Goal: Transaction & Acquisition: Purchase product/service

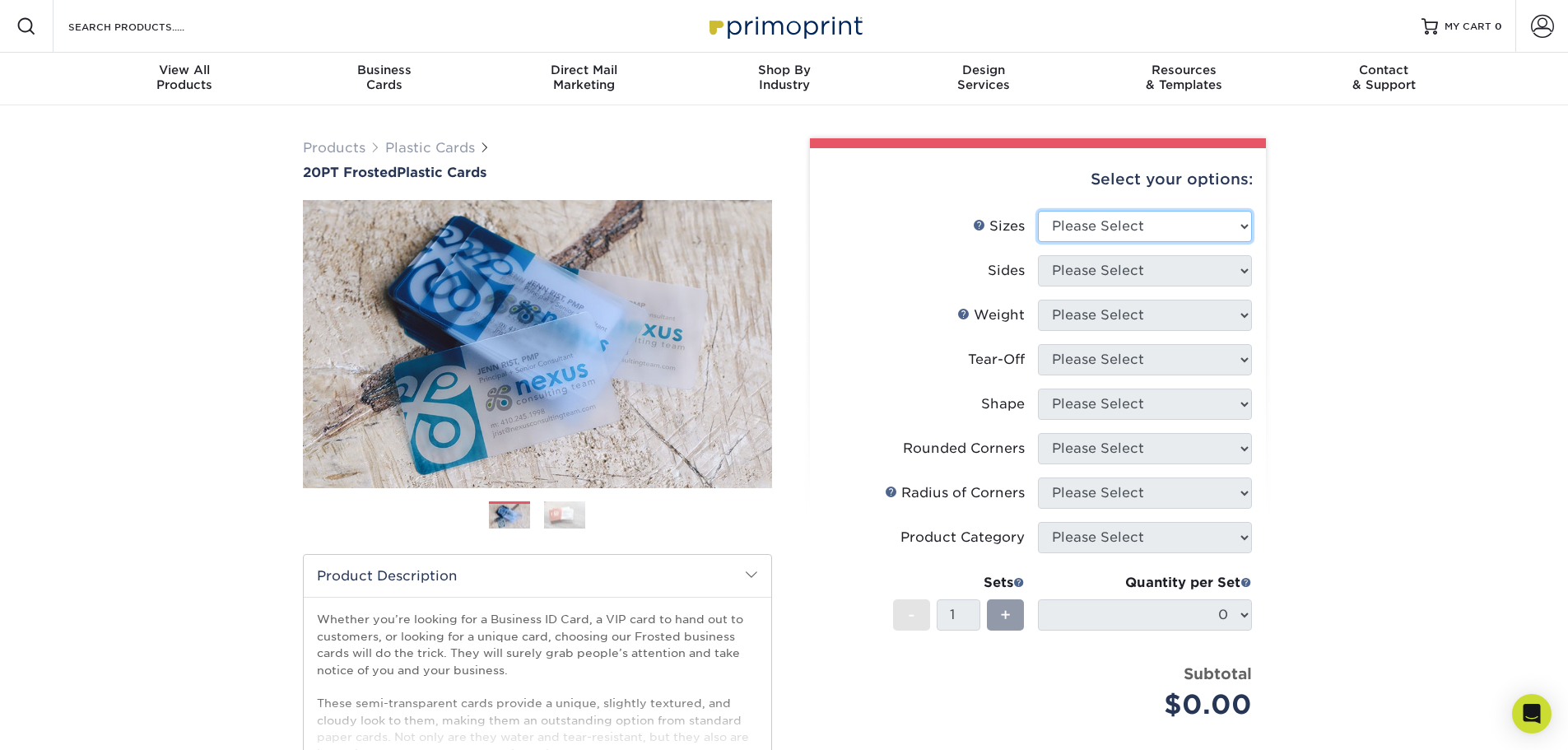
click at [1119, 221] on select "Please Select 2" x 3.5" 2" x 8" 2.12" x 3.375" 2.5" x 2.5" 4.25" x 6"" at bounding box center [1145, 226] width 214 height 31
select select "2.00x3.50"
click at [1038, 211] on select "Please Select 2" x 3.5" 2" x 8" 2.12" x 3.375" 2.5" x 2.5" 4.25" x 6"" at bounding box center [1145, 226] width 214 height 31
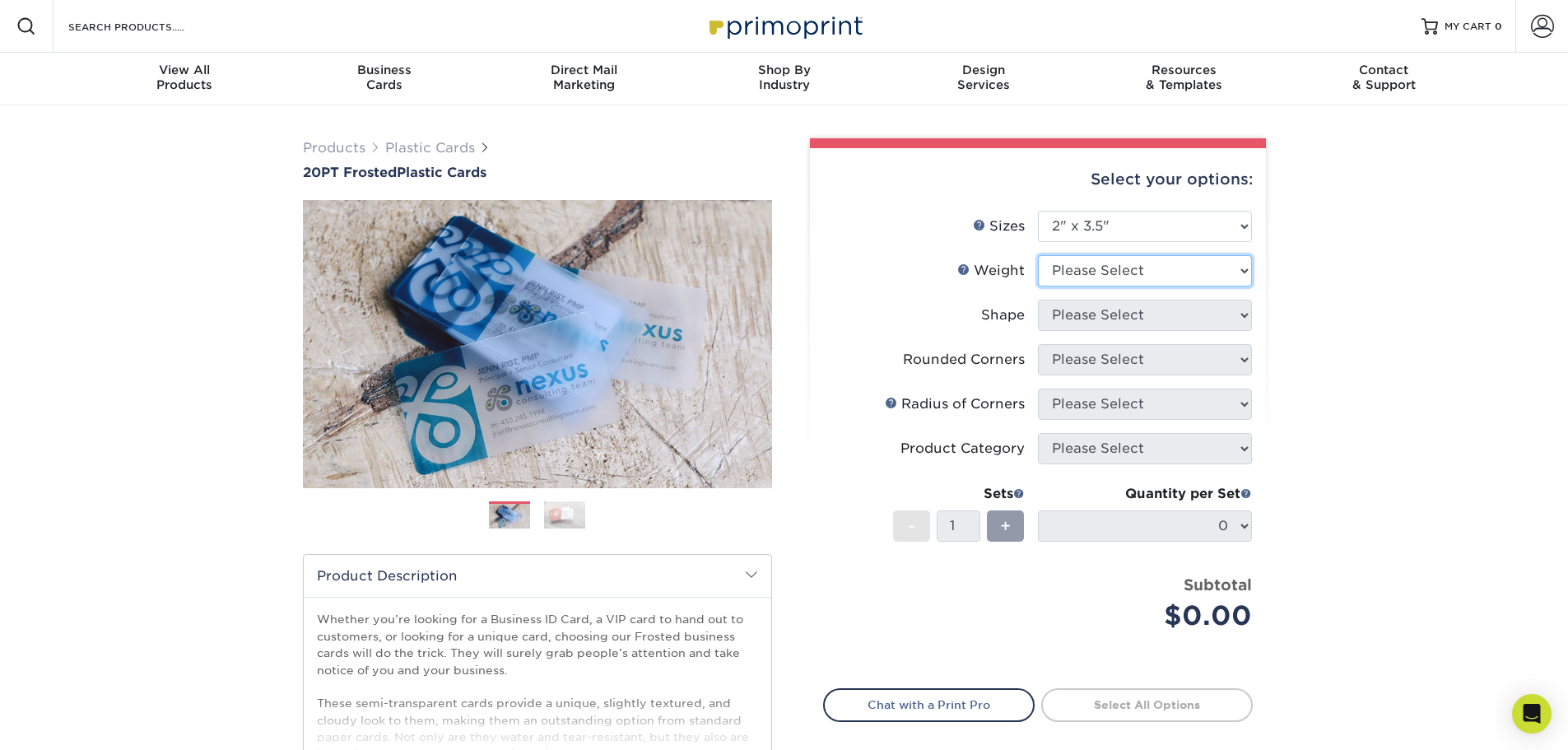
click at [1121, 278] on select "Please Select 20PT Frosted Plastic 20PT Frosted Plastic" at bounding box center [1145, 270] width 214 height 31
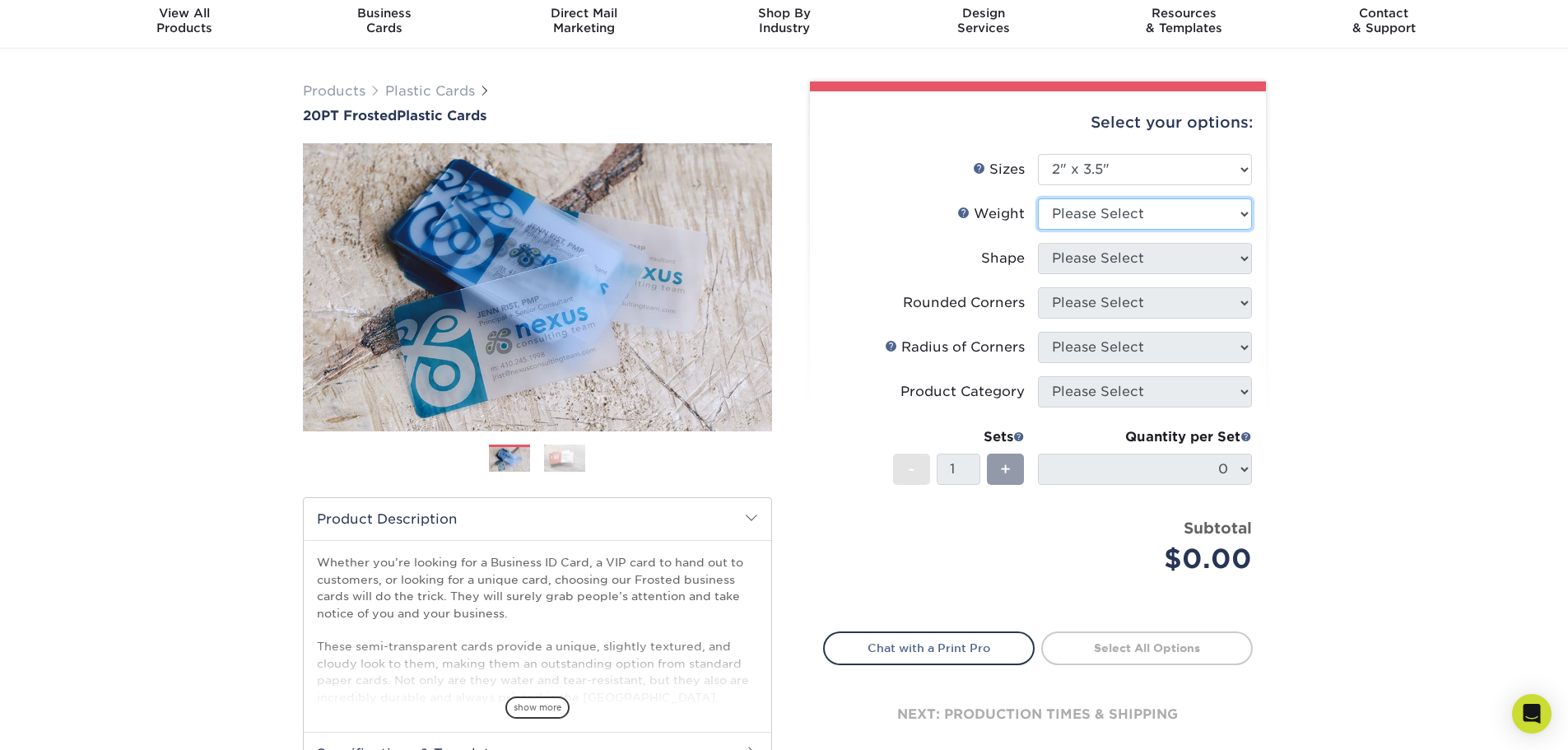
scroll to position [83, 0]
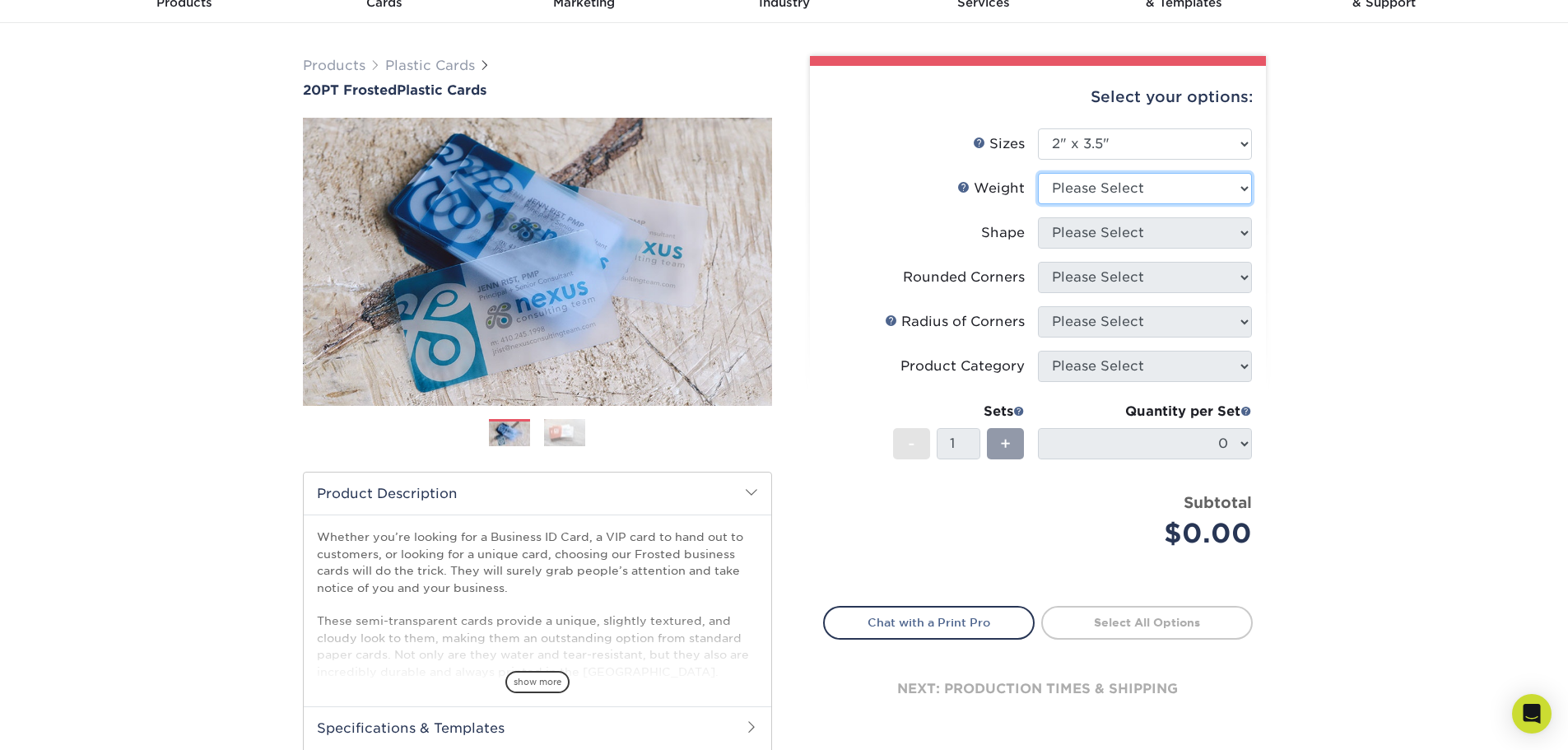
click at [1123, 197] on select "Please Select 20PT Frosted Plastic 20PT Frosted Plastic" at bounding box center [1145, 188] width 214 height 31
select select "20PT Frosted Plastic"
click at [1038, 173] on select "Please Select 20PT Frosted Plastic 20PT Frosted Plastic" at bounding box center [1145, 188] width 214 height 31
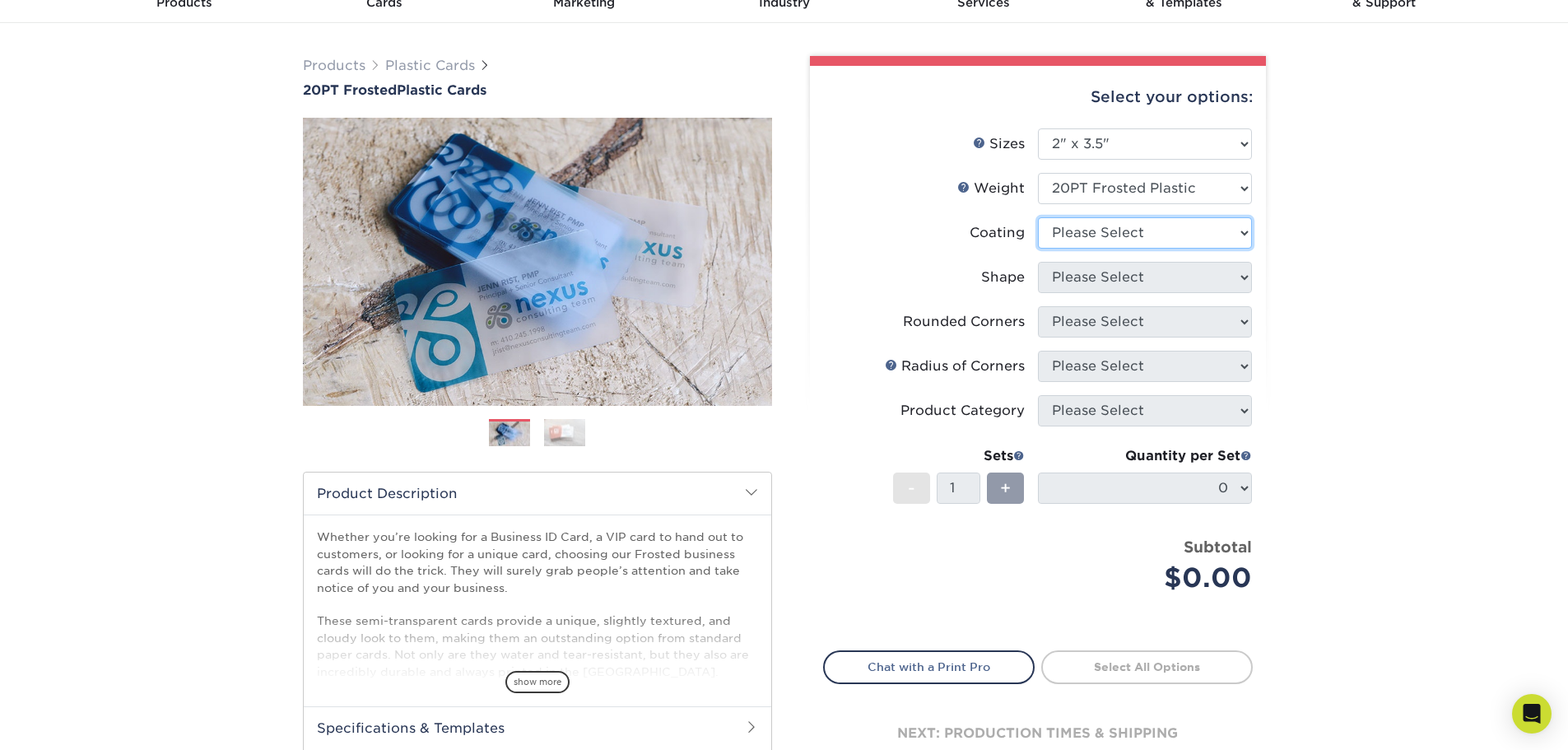
click at [1155, 242] on select at bounding box center [1145, 233] width 214 height 31
click at [1038, 218] on select at bounding box center [1145, 233] width 214 height 31
click at [1214, 242] on select at bounding box center [1145, 233] width 214 height 31
select select "3e7618de-abca-4bda-9f97-8b9129e913d8"
click at [1038, 218] on select at bounding box center [1145, 233] width 214 height 31
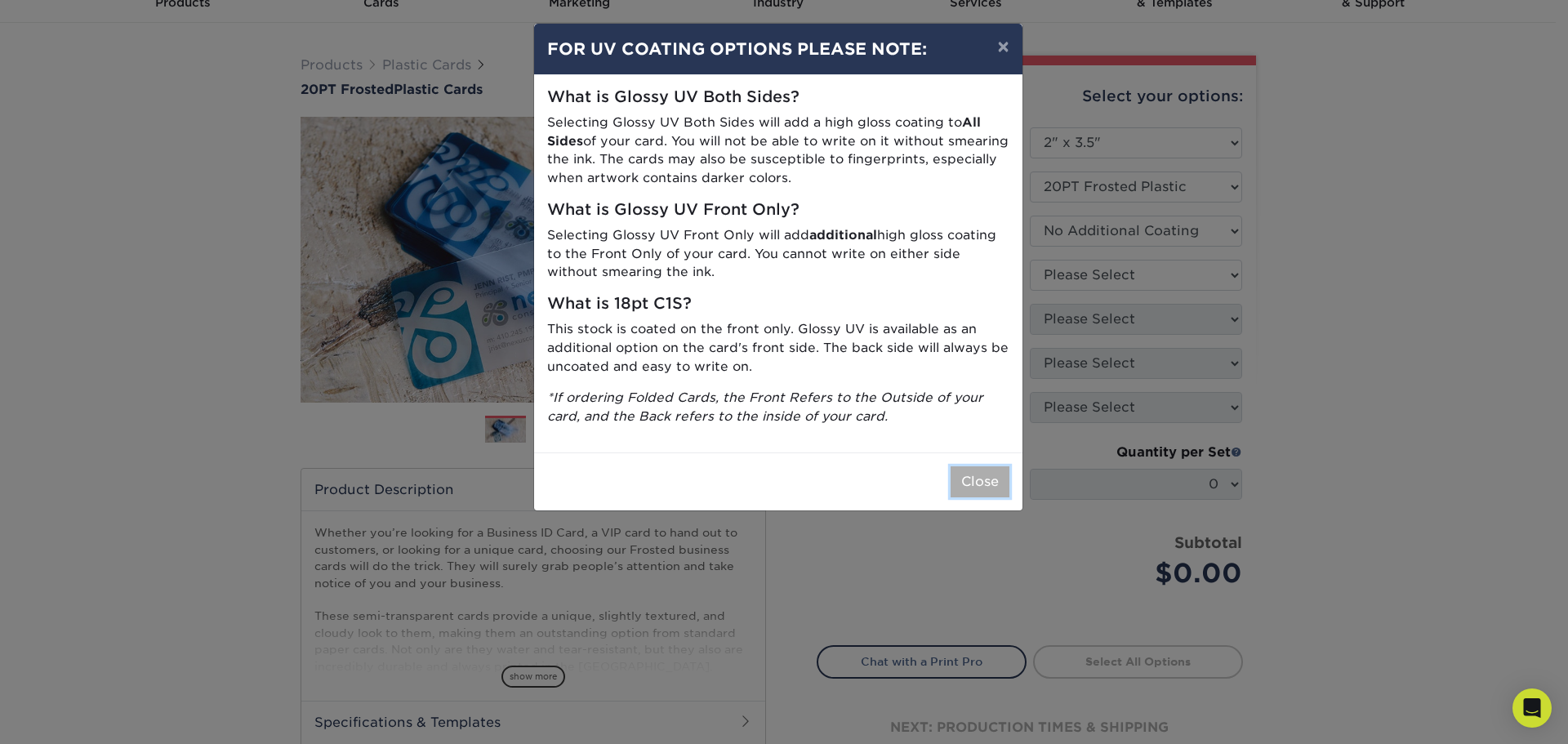
click at [989, 477] on button "Close" at bounding box center [980, 481] width 58 height 31
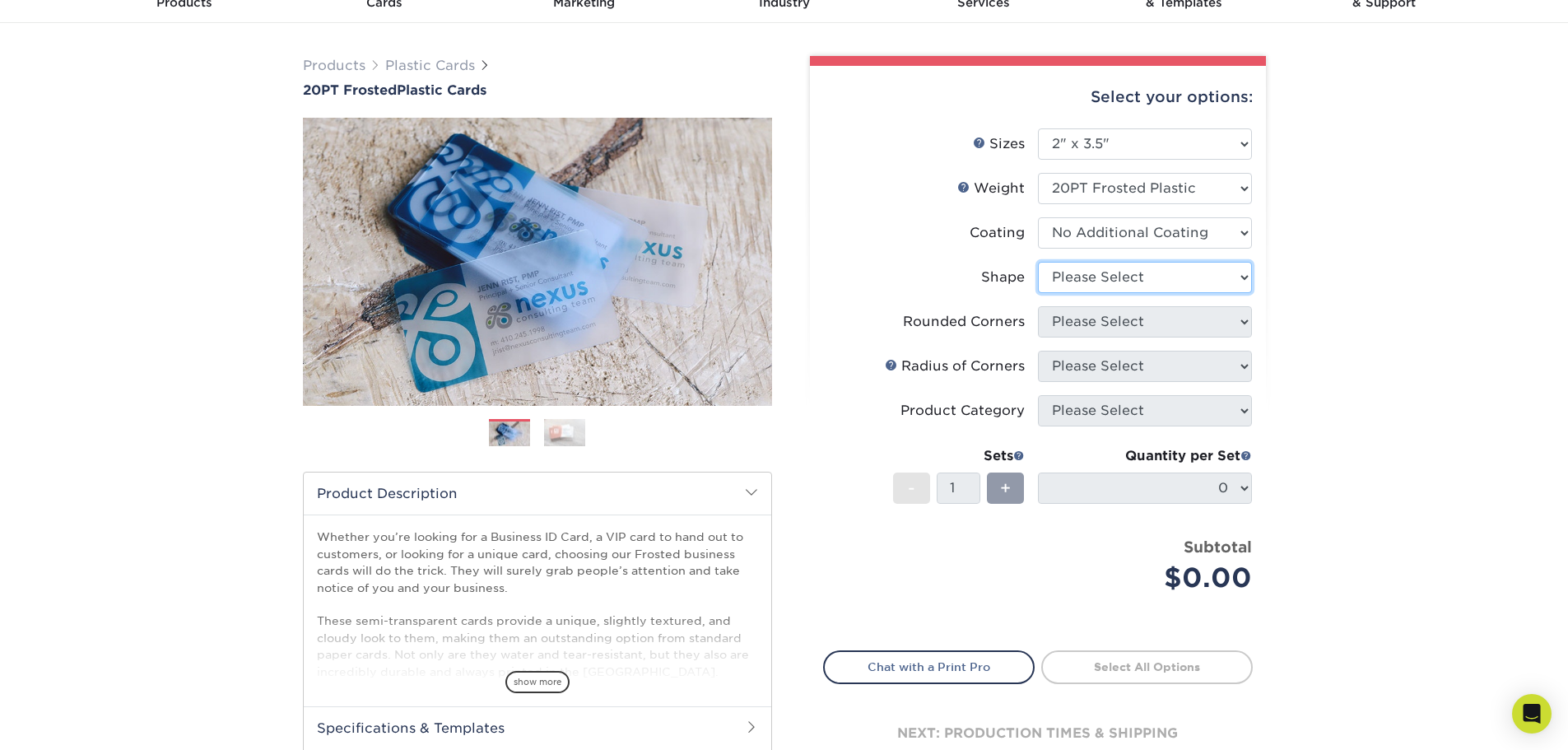
click at [1108, 280] on select "Please Select Oval Standard" at bounding box center [1145, 277] width 214 height 31
select select "standard"
click at [1038, 261] on select "Please Select Oval Standard" at bounding box center [1145, 277] width 214 height 31
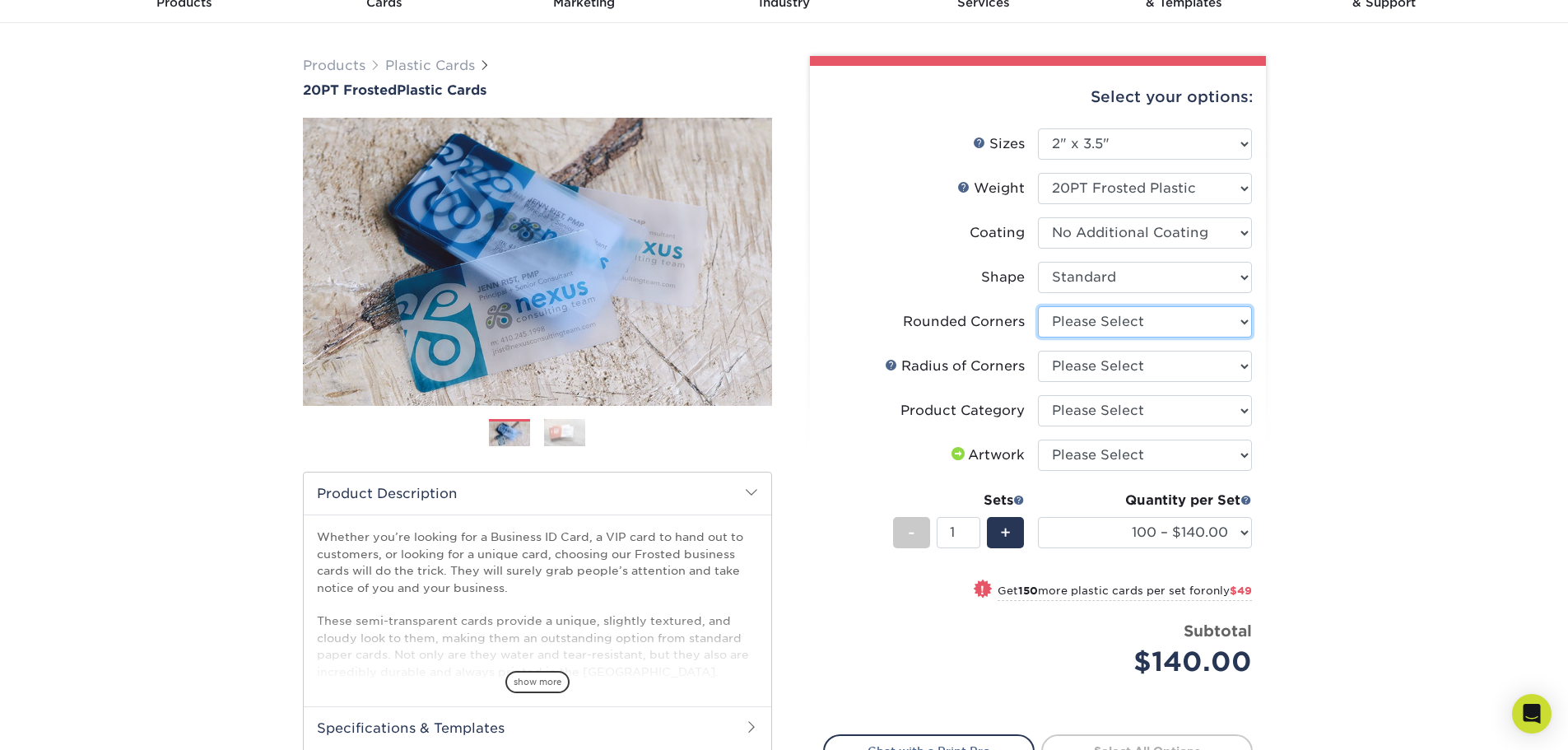
click at [1101, 325] on select "Please Select Yes - Round 4 Corners" at bounding box center [1145, 321] width 214 height 31
click at [1038, 306] on select "Please Select Yes - Round 4 Corners" at bounding box center [1145, 321] width 214 height 31
click at [1187, 366] on select "Please Select Rounded 1/8" Rounded 1/4"" at bounding box center [1145, 366] width 214 height 31
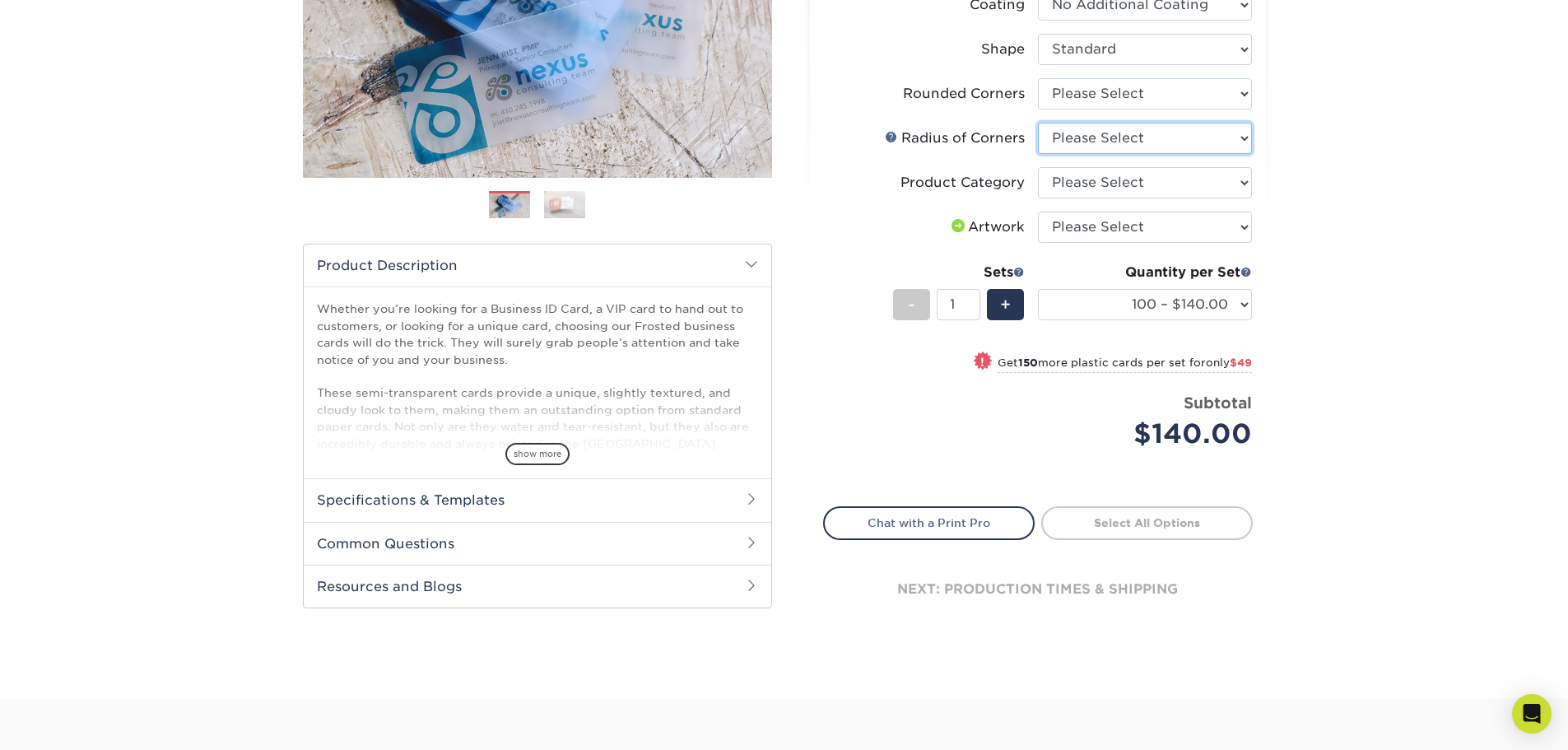
scroll to position [329, 0]
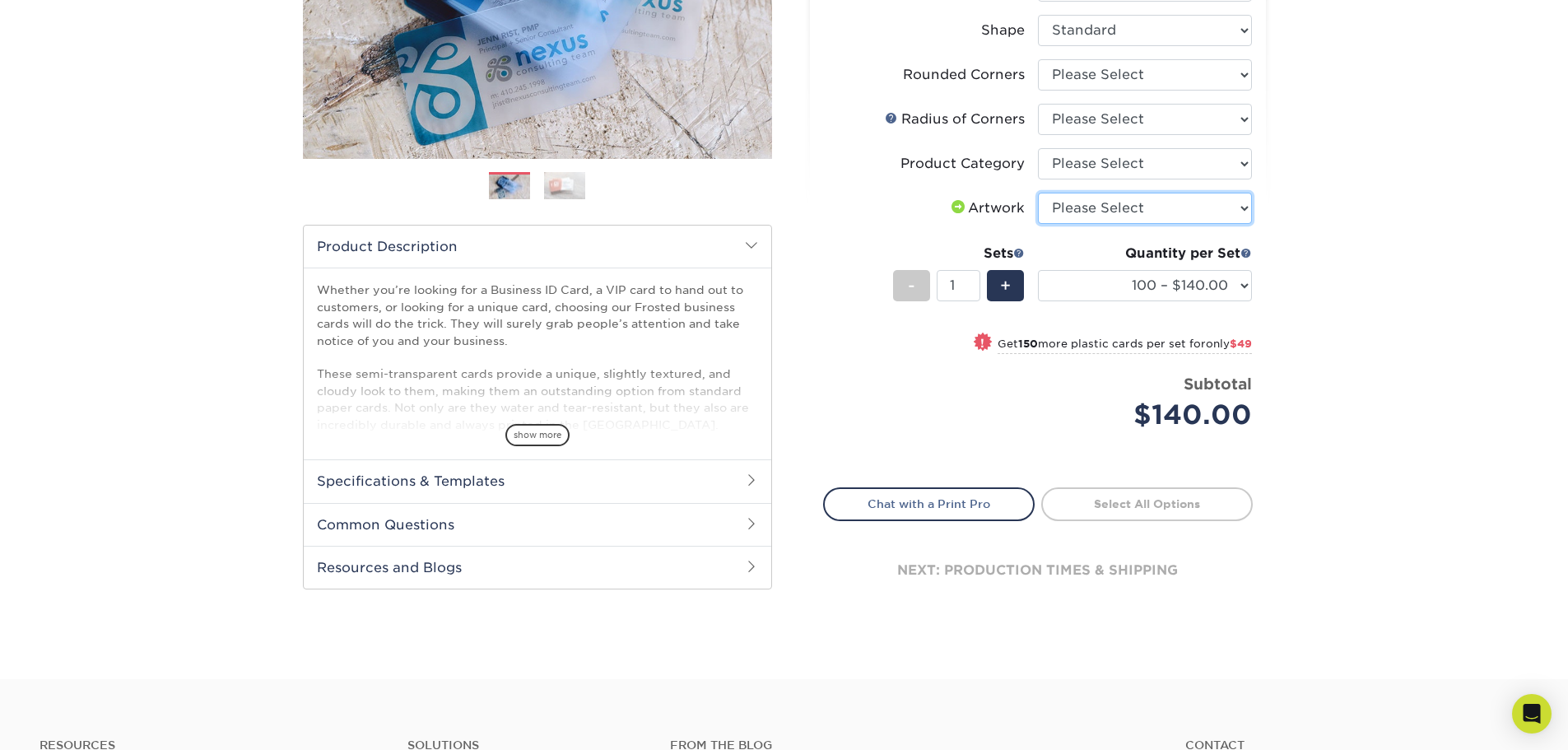
click at [1074, 202] on select "Please Select I will upload files I need a design - $100" at bounding box center [1145, 208] width 214 height 31
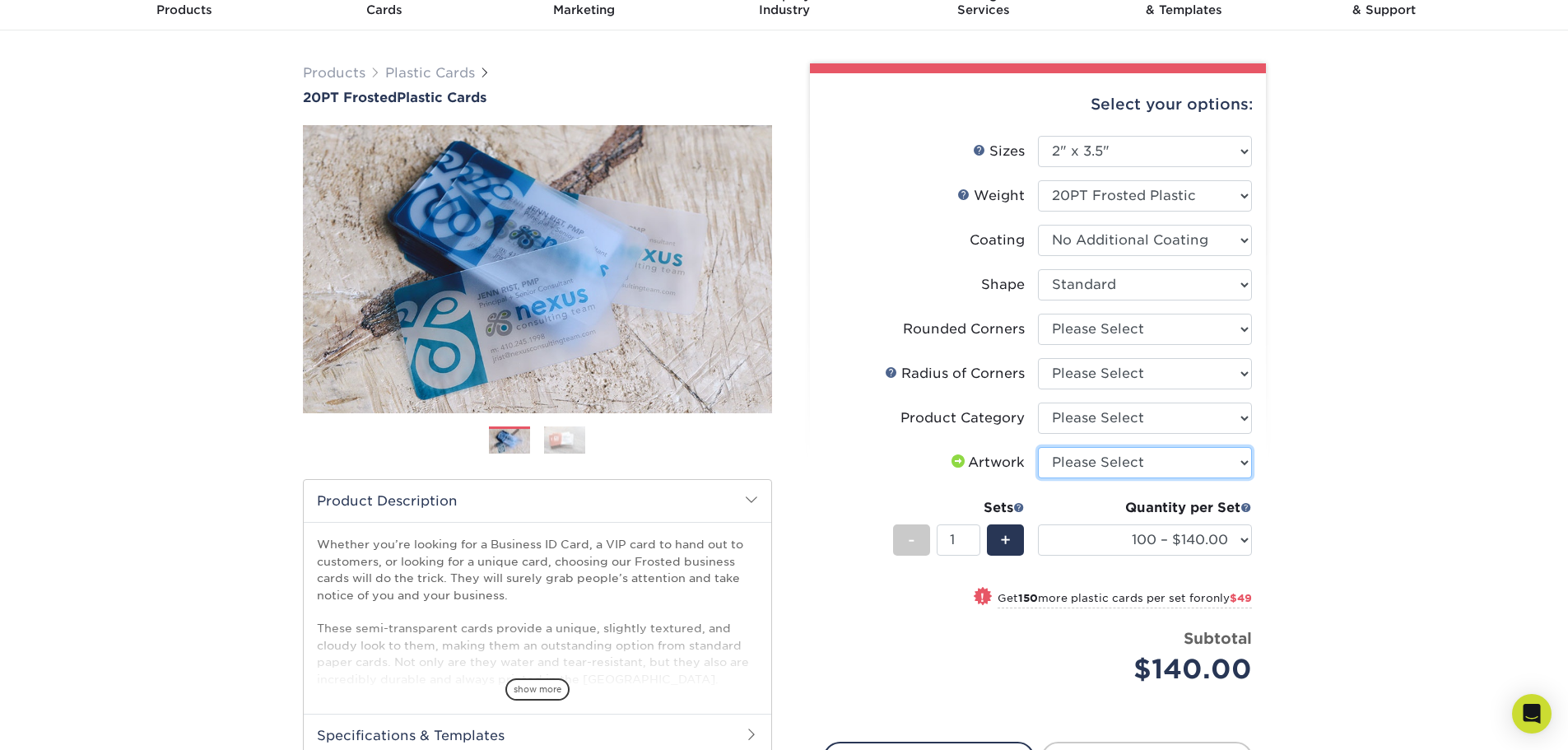
scroll to position [0, 0]
